Goal: Information Seeking & Learning: Learn about a topic

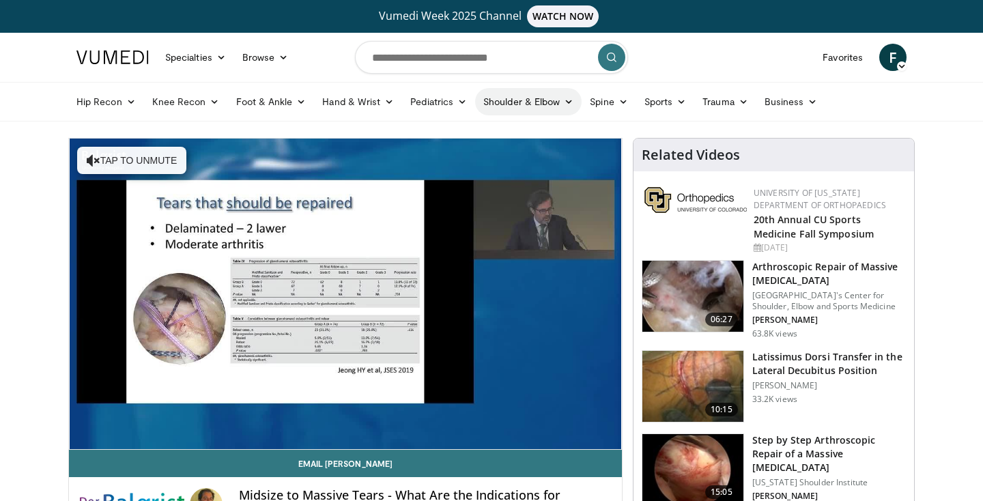
click at [517, 104] on link "Shoulder & Elbow" at bounding box center [528, 101] width 106 height 27
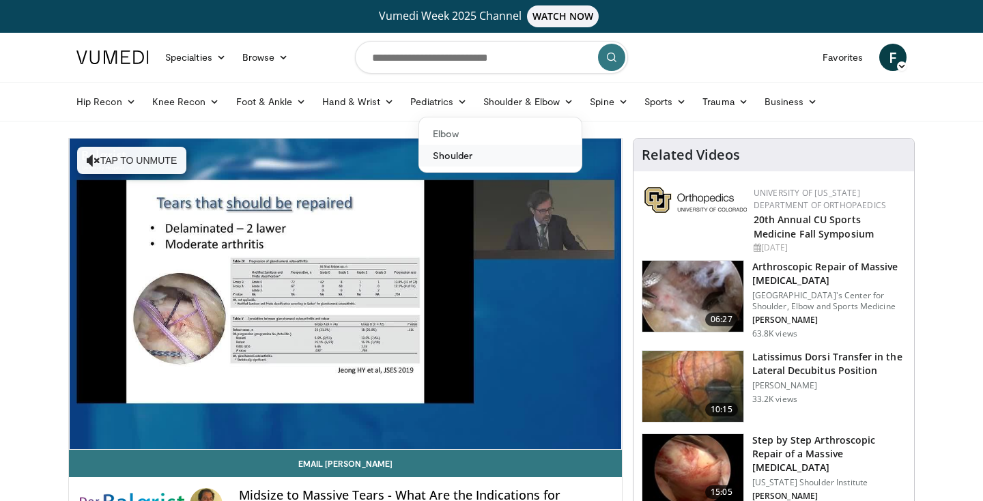
click at [484, 161] on link "Shoulder" at bounding box center [500, 156] width 162 height 22
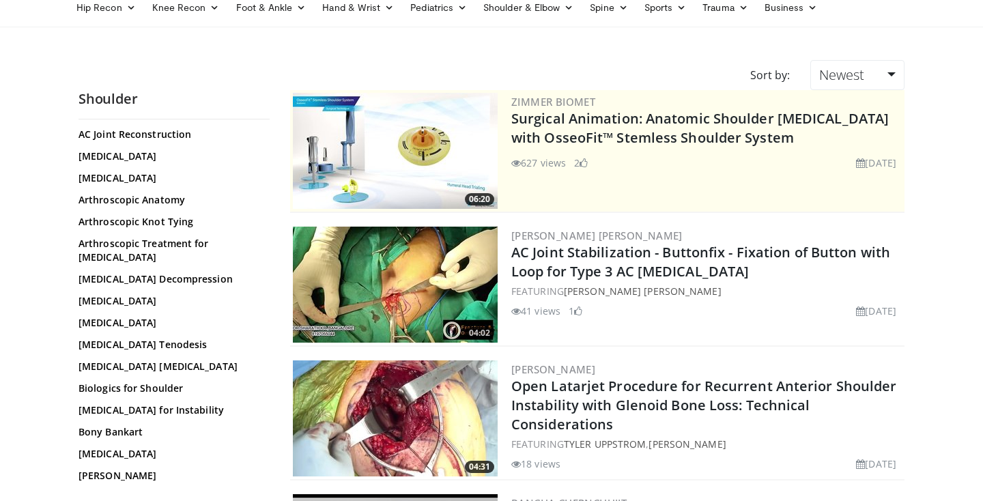
scroll to position [115, 0]
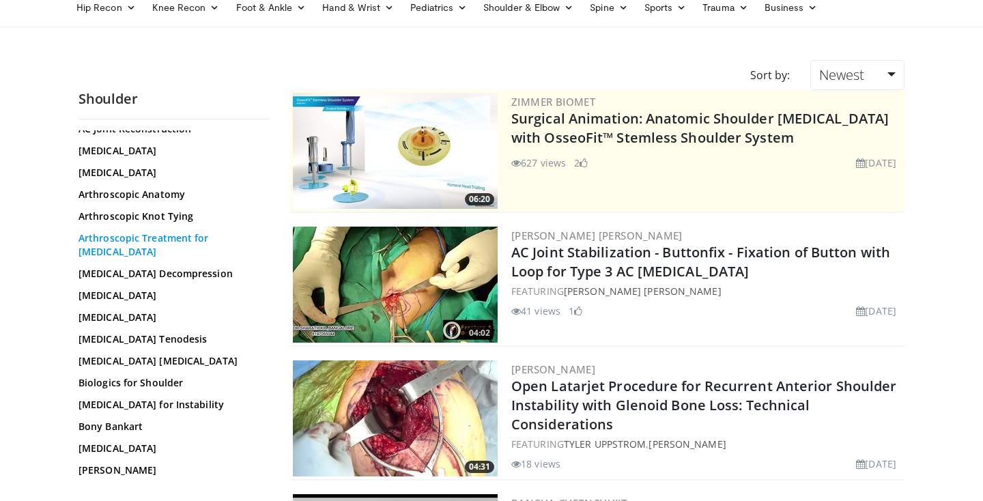
click at [134, 231] on link "Arthroscopic Treatment for Arthritis" at bounding box center [170, 244] width 184 height 27
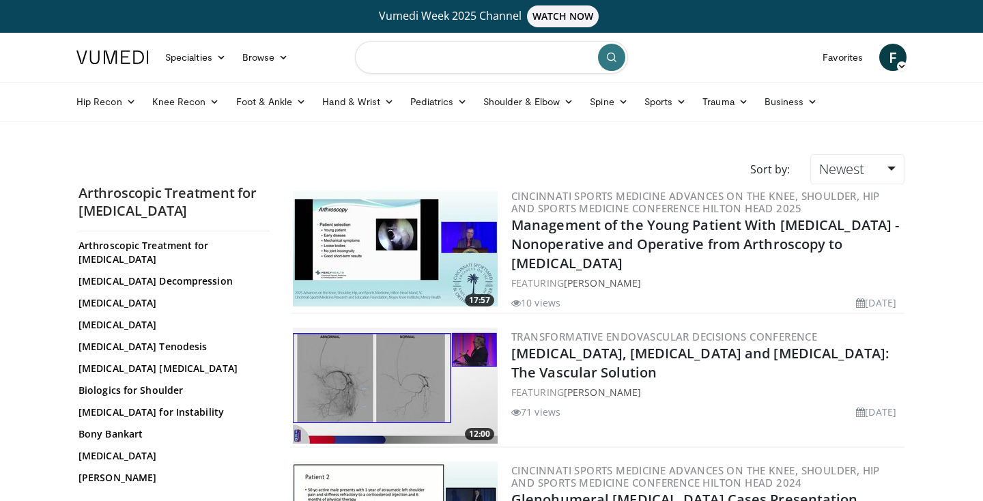
click at [495, 59] on input "Search topics, interventions" at bounding box center [491, 57] width 273 height 33
type input "*******"
click at [620, 56] on button "submit" at bounding box center [611, 57] width 27 height 27
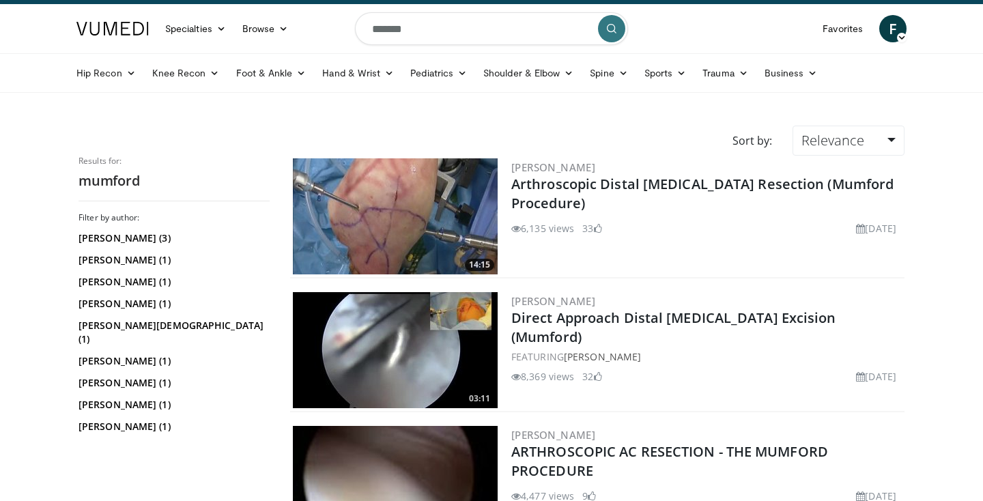
scroll to position [47, 0]
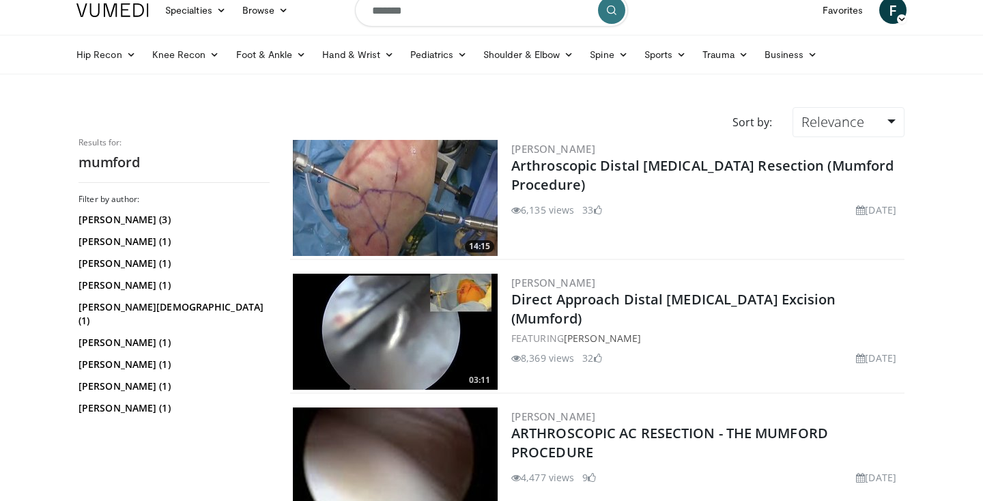
click at [446, 201] on img at bounding box center [395, 198] width 205 height 116
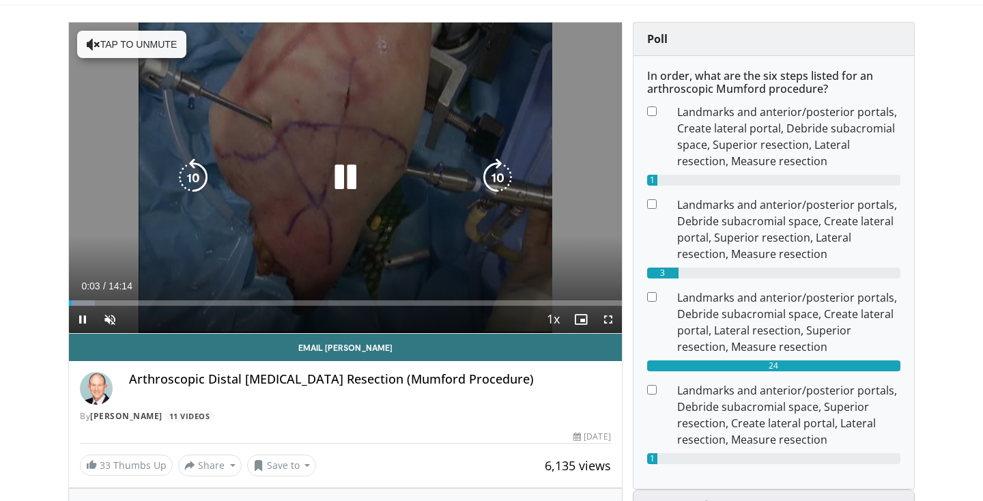
scroll to position [117, 0]
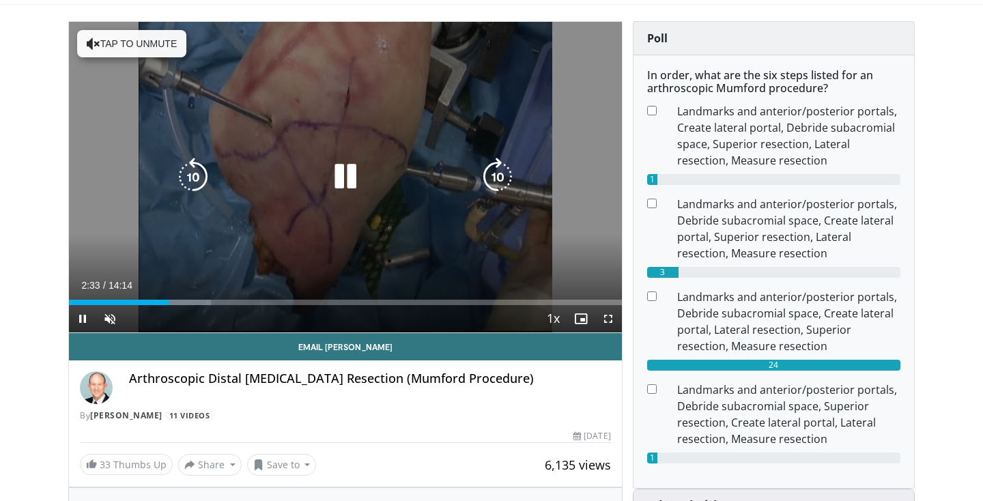
click at [348, 184] on icon "Video Player" at bounding box center [345, 177] width 38 height 38
